Goal: Task Accomplishment & Management: Use online tool/utility

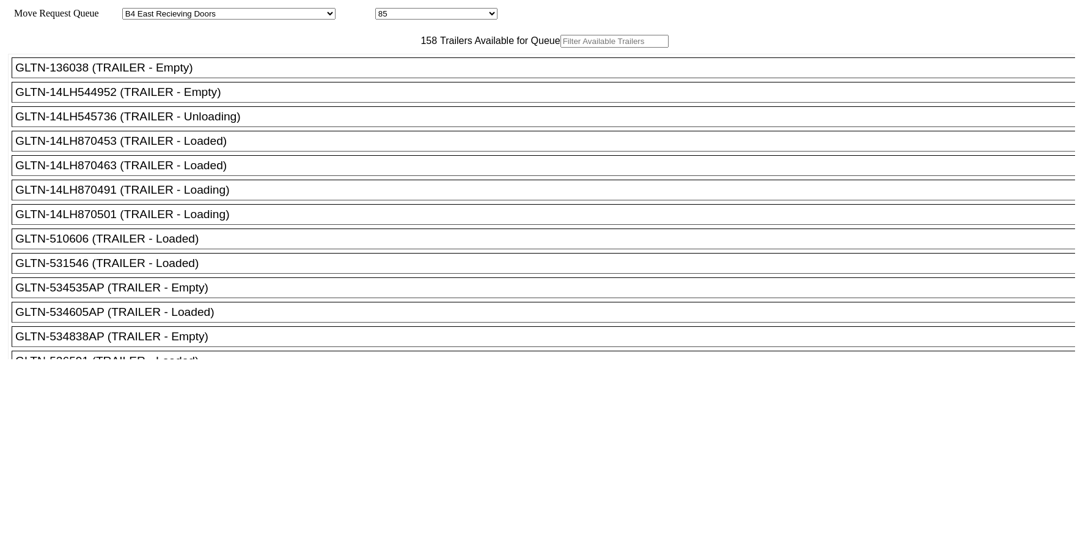
select select "527"
select select "8141"
click at [560, 48] on input "text" at bounding box center [614, 41] width 108 height 13
paste input "XPOU411909"
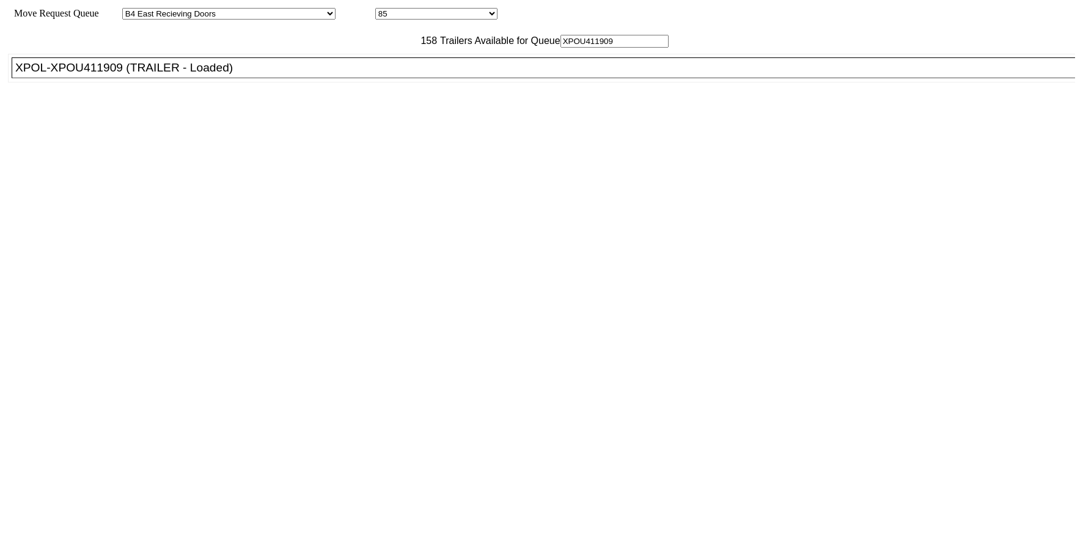
type input "XPOU411909"
click at [367, 75] on div "XPOL-XPOU411909 (TRAILER - Loaded)" at bounding box center [548, 67] width 1067 height 13
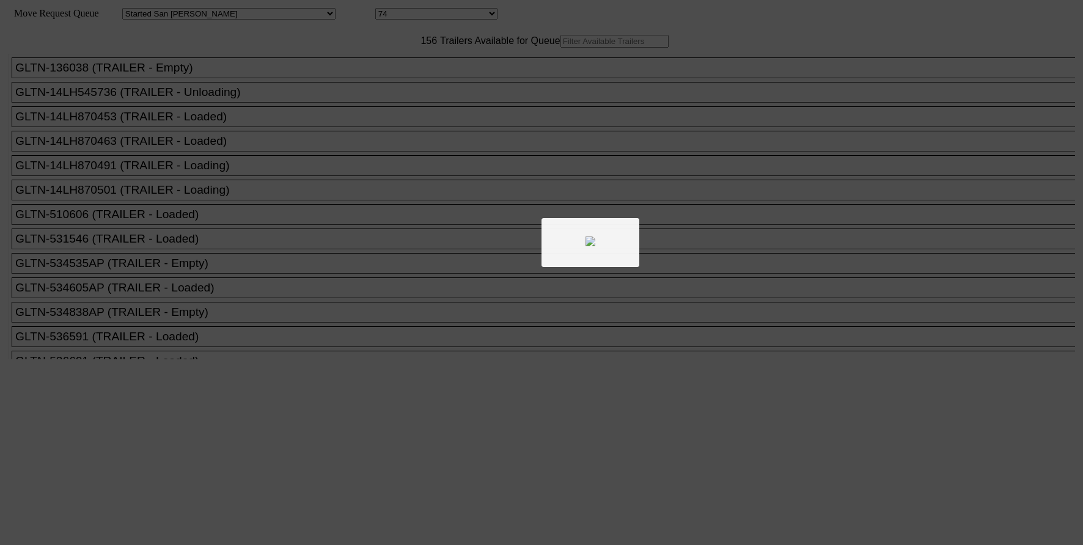
click at [350, 67] on div at bounding box center [541, 272] width 1083 height 545
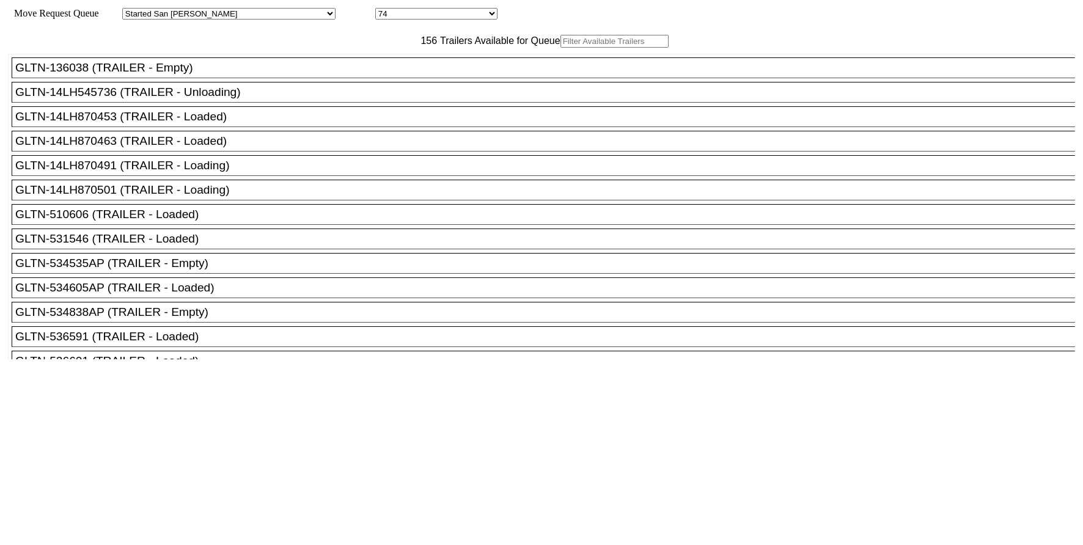
click at [560, 48] on input "text" at bounding box center [614, 41] width 108 height 13
paste input "150844"
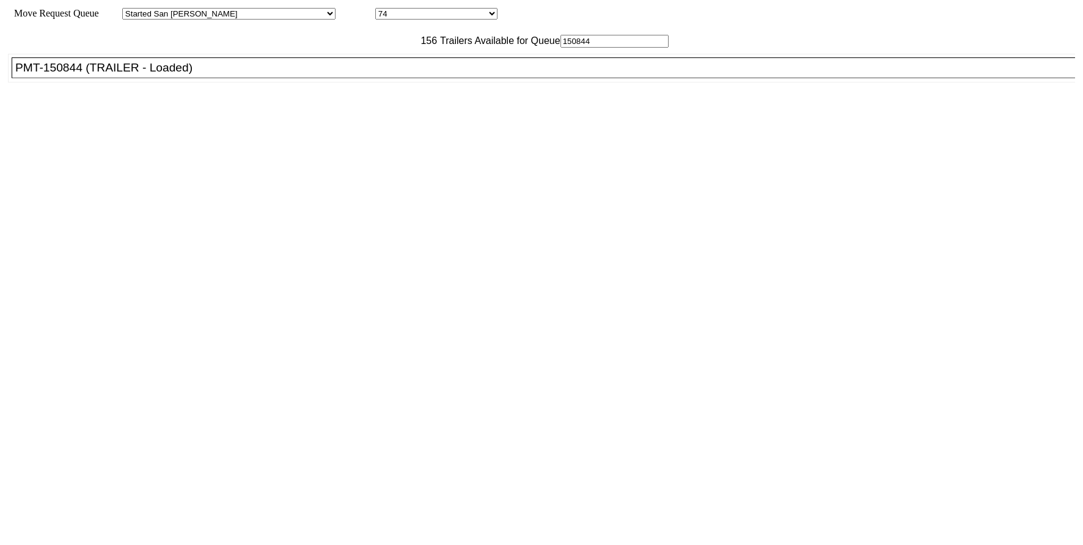
type input "150844"
click at [395, 75] on div "PMT-150844 (TRAILER - Loaded)" at bounding box center [548, 67] width 1067 height 13
